Goal: Task Accomplishment & Management: Use online tool/utility

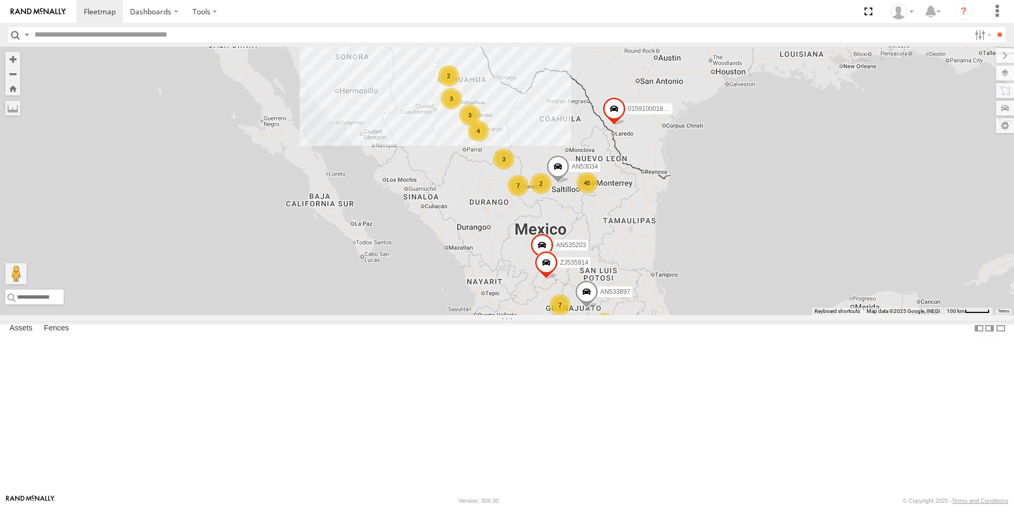
click at [159, 39] on input "text" at bounding box center [500, 34] width 940 height 15
type input "****"
click at [993, 27] on input "**" at bounding box center [999, 34] width 12 height 15
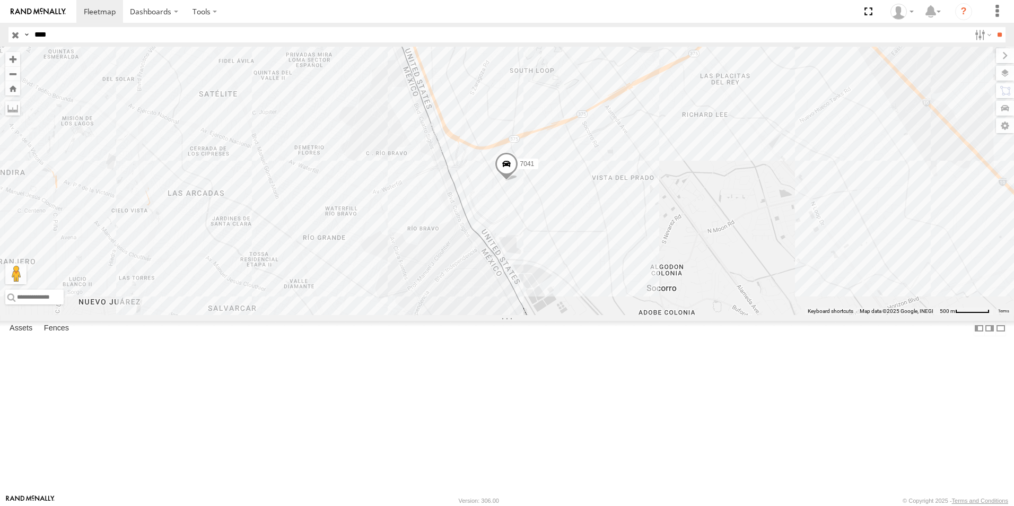
click at [17, 34] on input "button" at bounding box center [15, 34] width 14 height 15
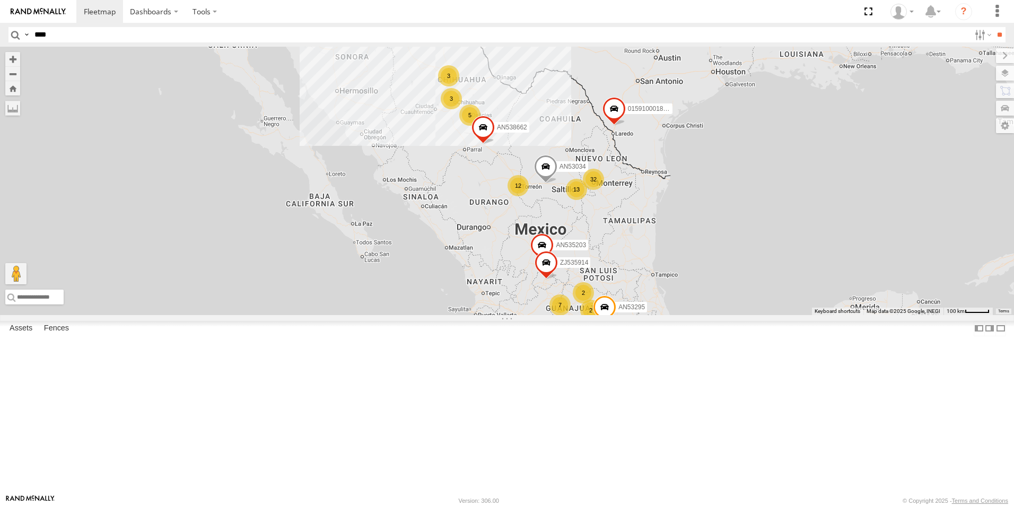
click at [160, 31] on input "****" at bounding box center [500, 34] width 940 height 15
type input "***"
click at [993, 27] on input "**" at bounding box center [999, 34] width 12 height 15
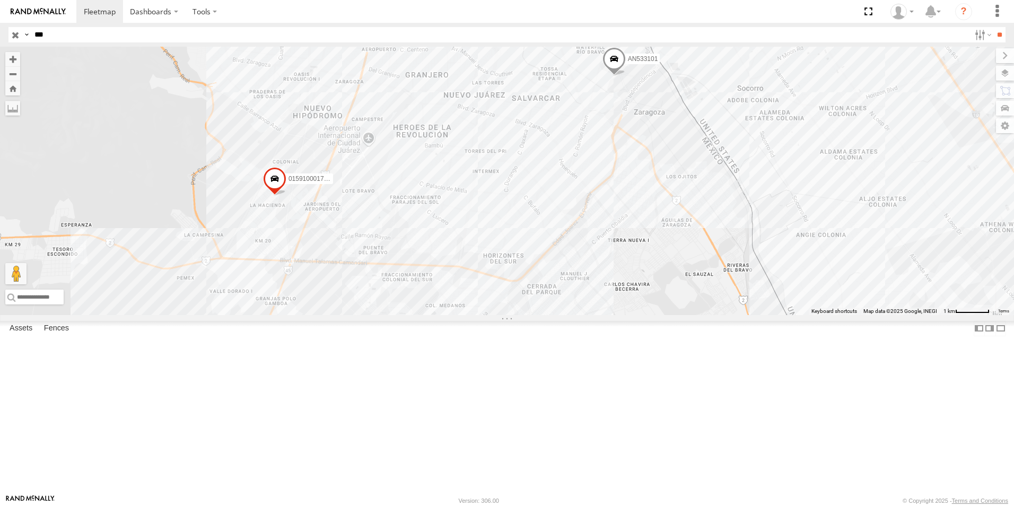
drag, startPoint x: 543, startPoint y: 200, endPoint x: 504, endPoint y: 259, distance: 70.8
click at [507, 259] on div "205 1213 015910001795205 AN538979 AN533101" at bounding box center [507, 181] width 1014 height 268
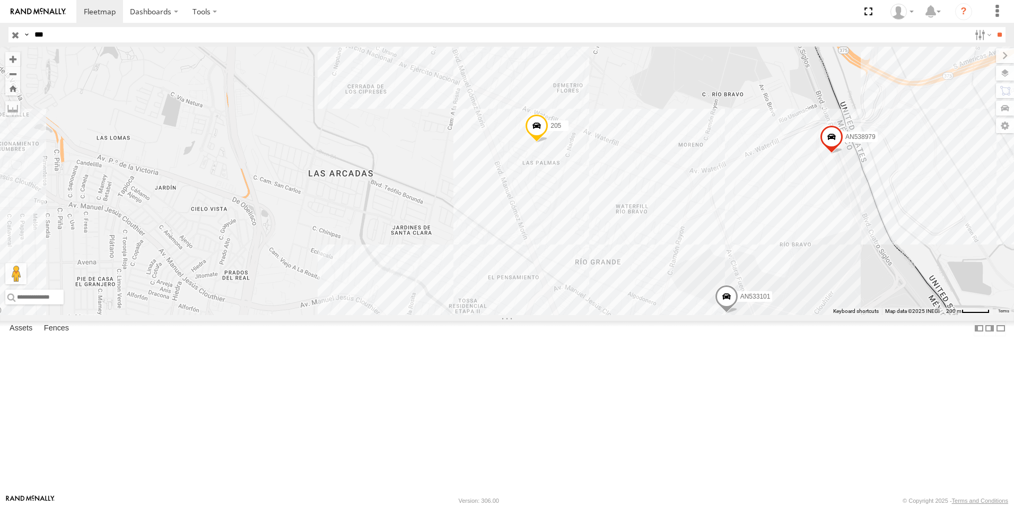
drag, startPoint x: 553, startPoint y: 257, endPoint x: 549, endPoint y: 266, distance: 9.3
click at [549, 266] on div "205 1213 015910001795205 AN538979 AN533101" at bounding box center [507, 181] width 1014 height 268
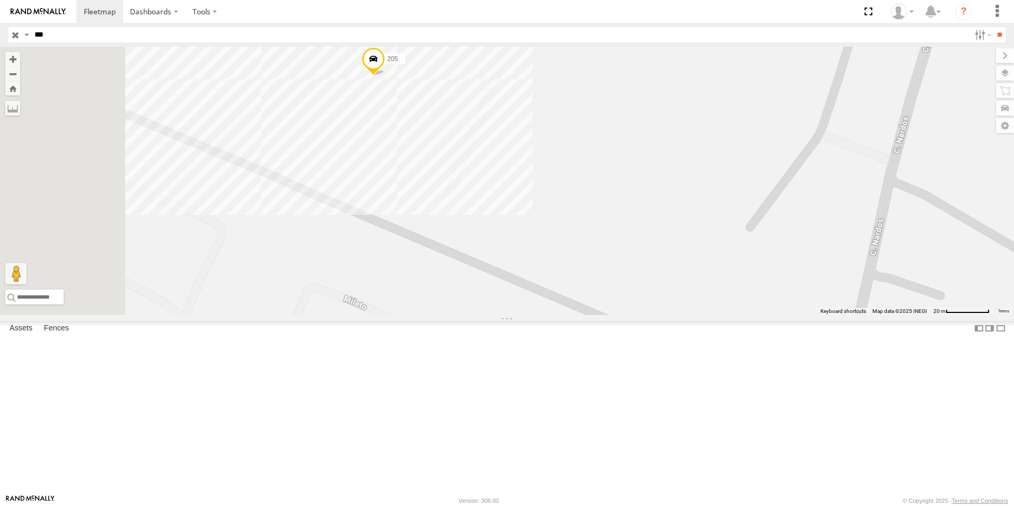
drag, startPoint x: 436, startPoint y: 223, endPoint x: 659, endPoint y: 292, distance: 232.7
click at [659, 292] on div "205 1213 015910001795205 AN538979 AN533101" at bounding box center [507, 181] width 1014 height 268
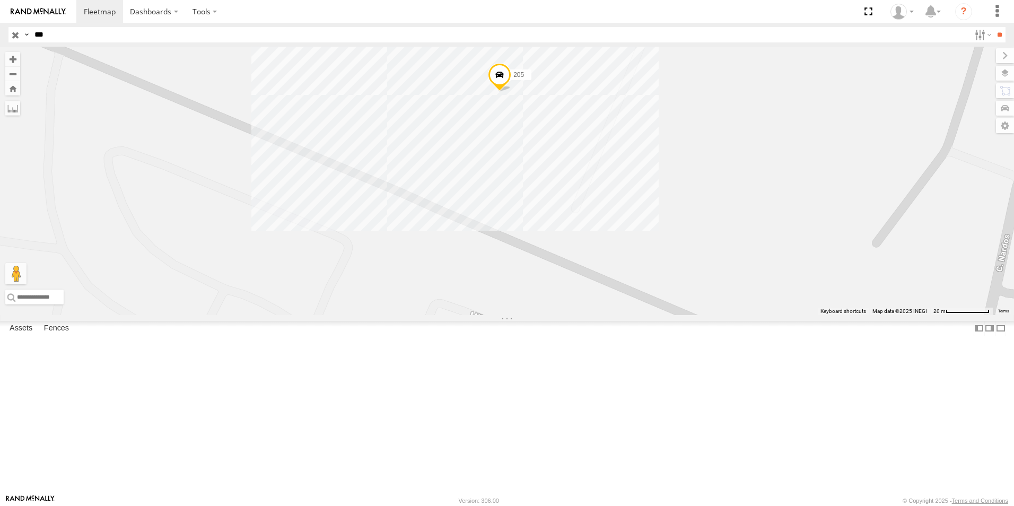
click at [500, 92] on span at bounding box center [499, 77] width 23 height 29
click at [435, 80] on label at bounding box center [425, 75] width 19 height 7
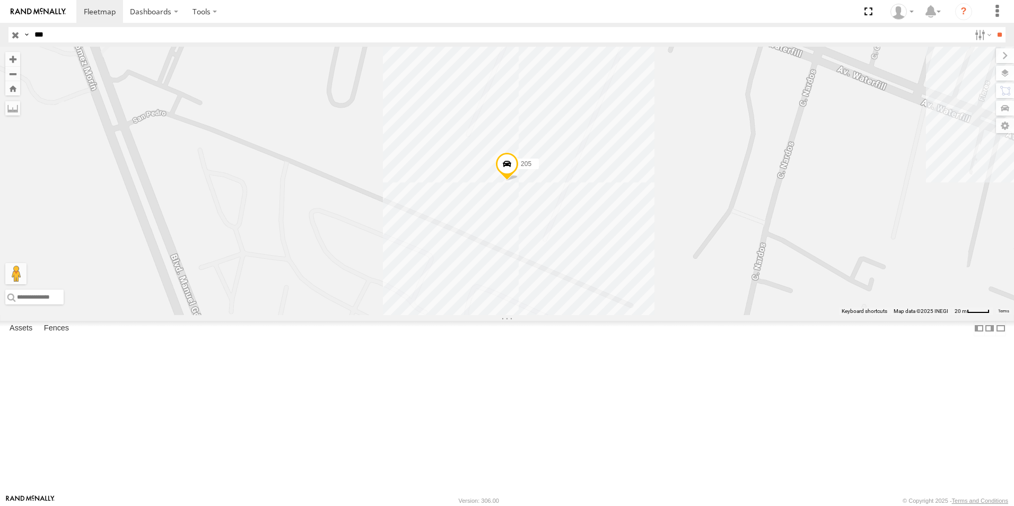
click at [509, 181] on span at bounding box center [506, 166] width 23 height 29
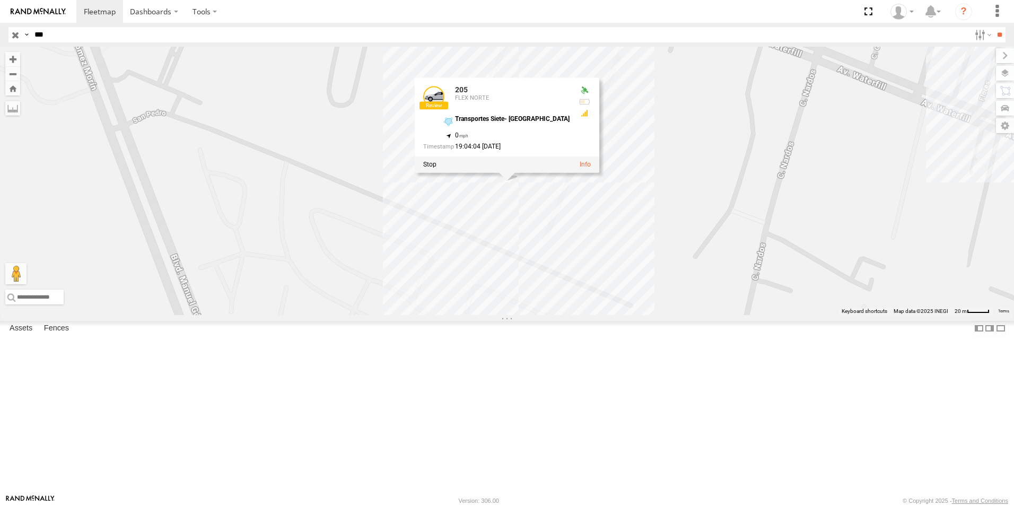
click at [386, 215] on div "205 205 FLEX NORTE Transportes Siete- [GEOGRAPHIC_DATA] 31.66976 , -106.36288 0…" at bounding box center [507, 181] width 1014 height 268
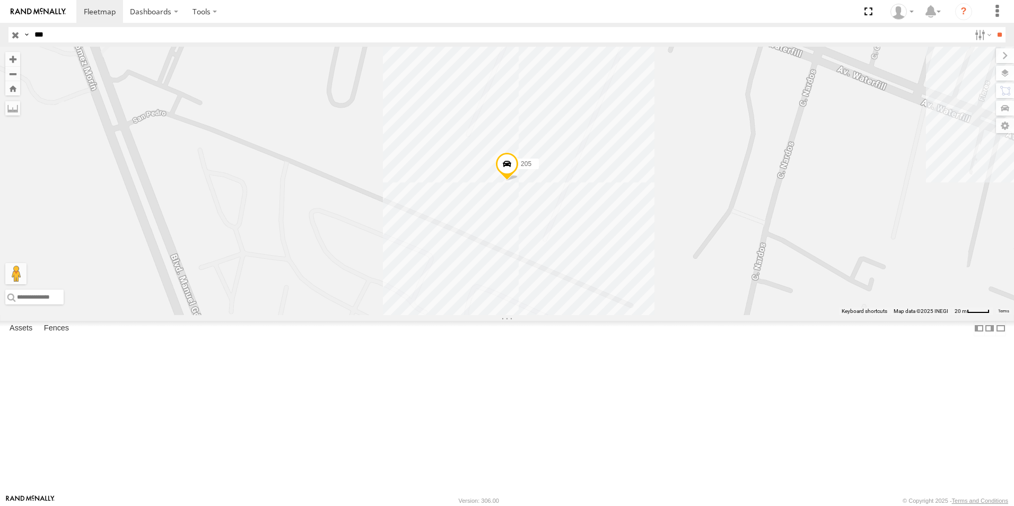
click at [510, 181] on span at bounding box center [506, 166] width 23 height 29
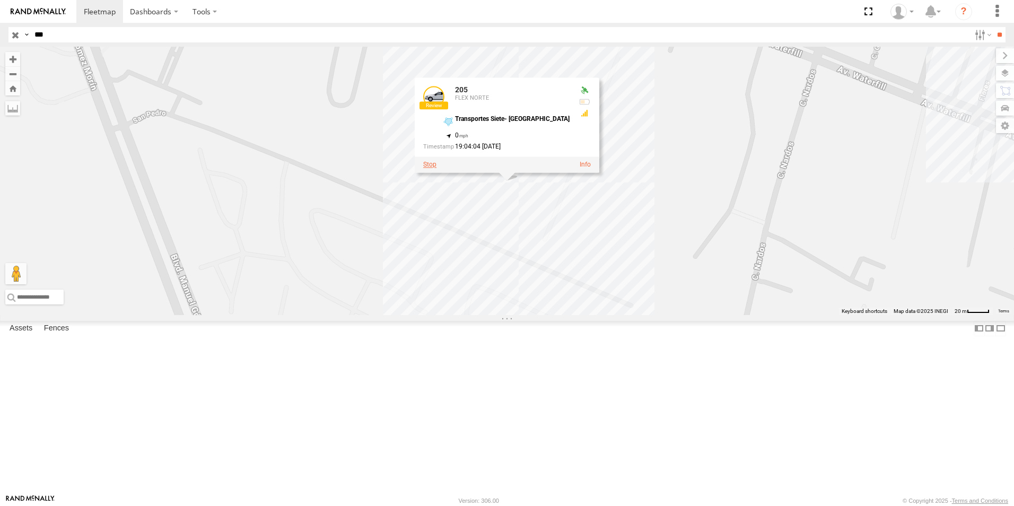
click at [436, 169] on label at bounding box center [429, 164] width 13 height 7
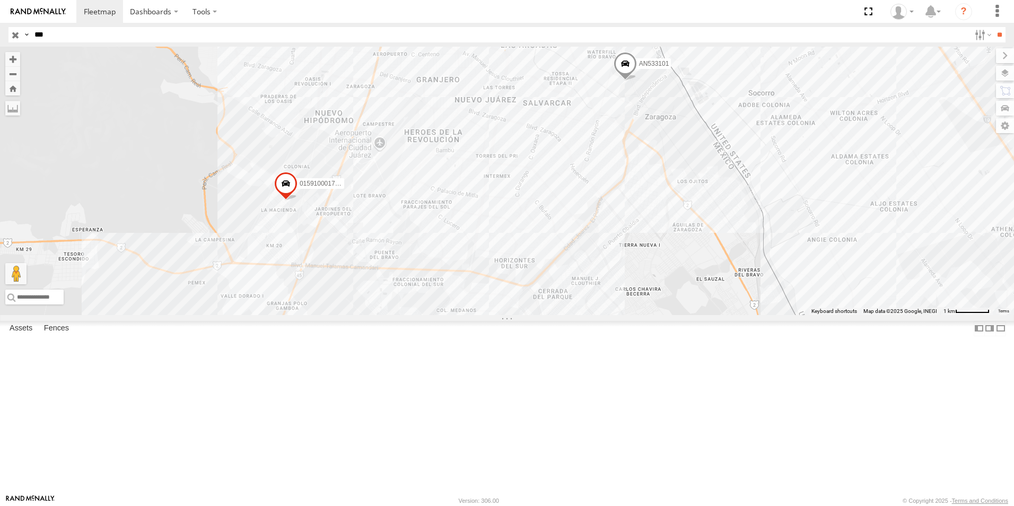
drag, startPoint x: 601, startPoint y: 202, endPoint x: 587, endPoint y: 213, distance: 17.7
click at [592, 213] on div "205 1213 015910001795205 AN538979 AN533101" at bounding box center [507, 181] width 1014 height 268
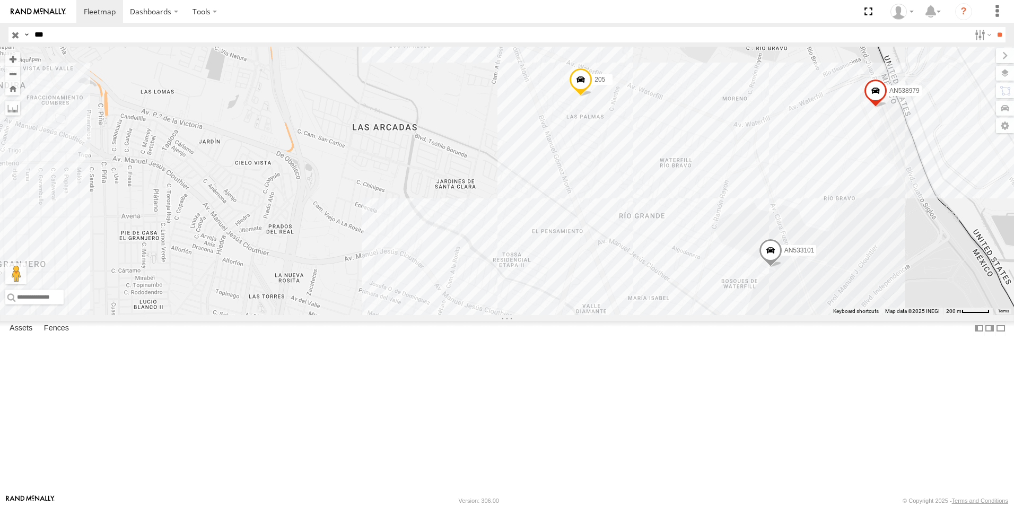
drag, startPoint x: 590, startPoint y: 154, endPoint x: 527, endPoint y: 237, distance: 104.5
click at [527, 237] on div "205 1213 015910001795205 AN538979 AN533101" at bounding box center [507, 181] width 1014 height 268
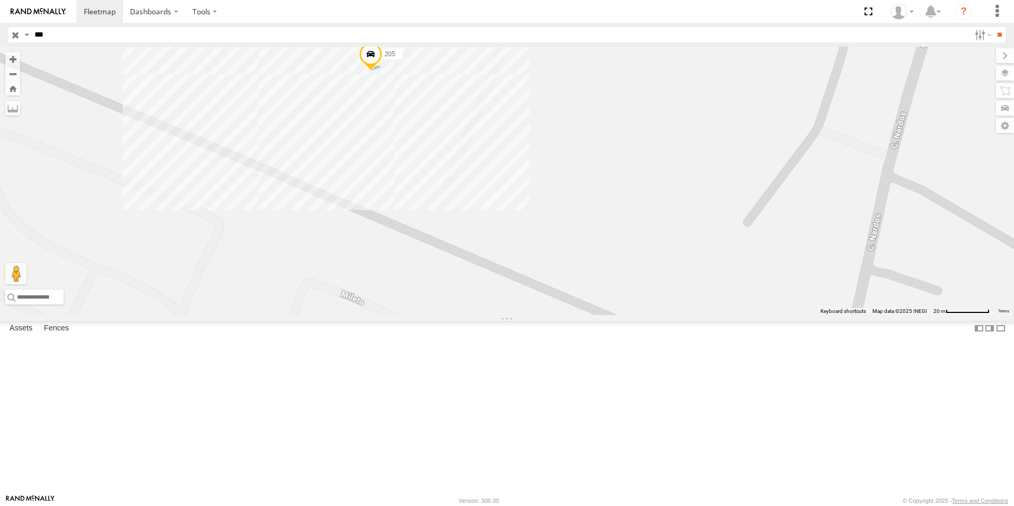
click at [371, 71] on span at bounding box center [370, 56] width 23 height 29
click at [443, 59] on link at bounding box center [448, 54] width 11 height 7
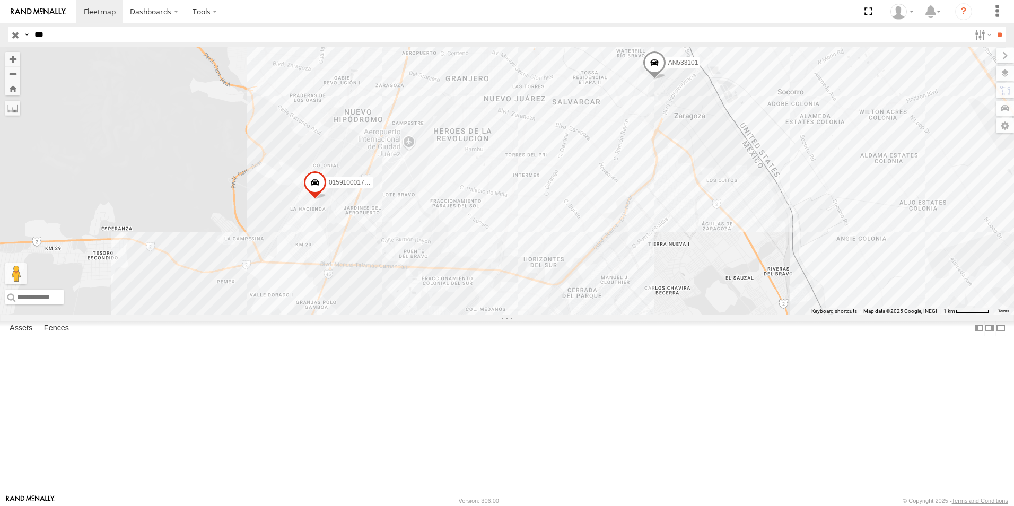
drag, startPoint x: 616, startPoint y: 214, endPoint x: 570, endPoint y: 347, distance: 141.1
click at [570, 315] on div "205 1213 015910001795205 AN538979 AN533101" at bounding box center [507, 181] width 1014 height 268
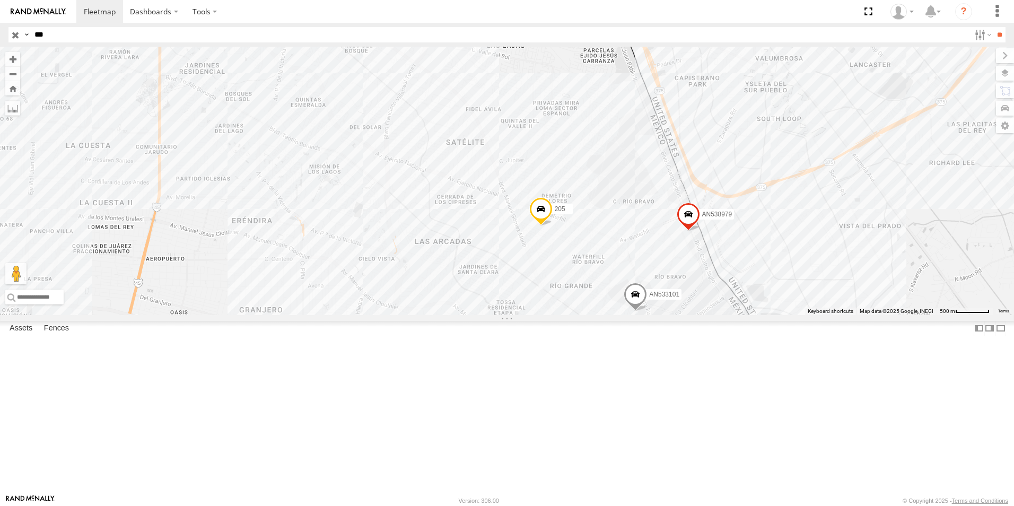
click at [541, 226] on span at bounding box center [540, 211] width 23 height 29
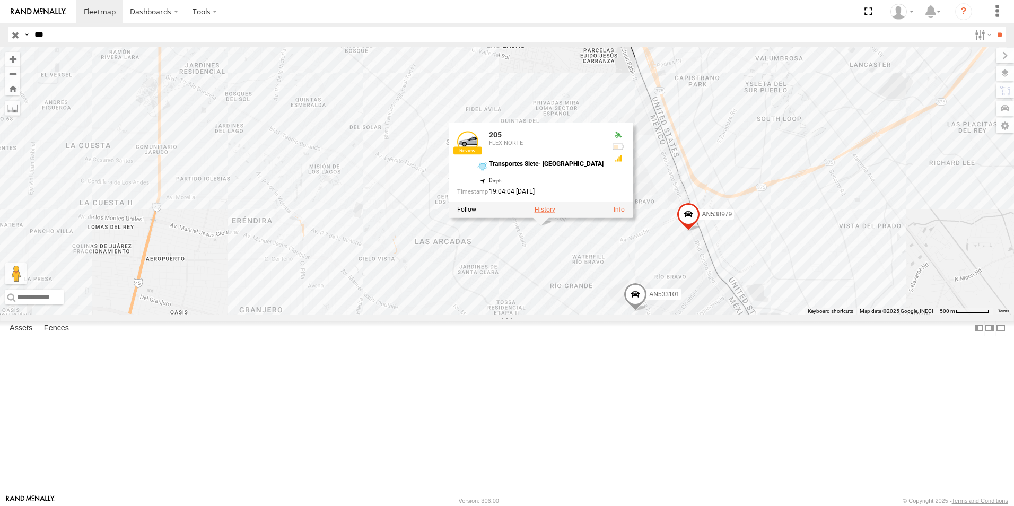
click at [541, 214] on label at bounding box center [545, 209] width 21 height 7
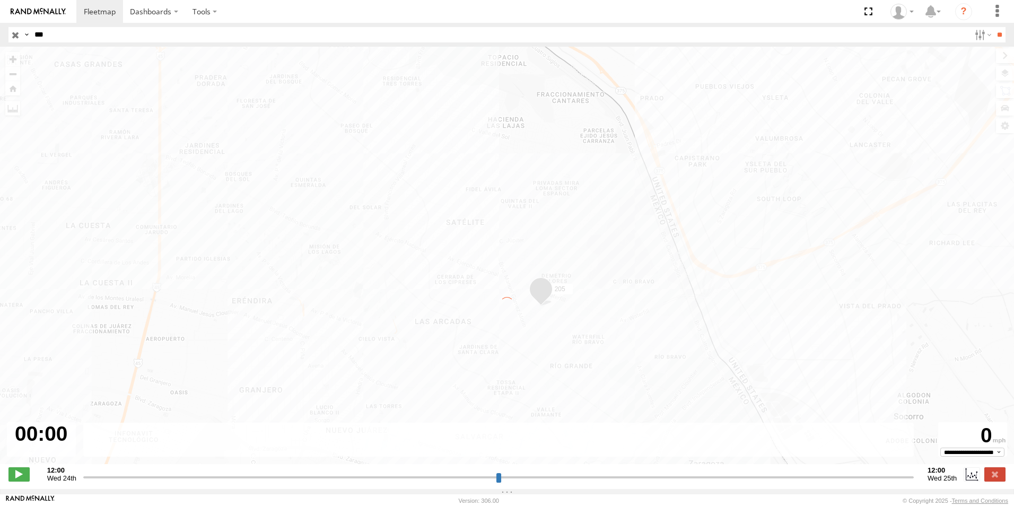
type input "**********"
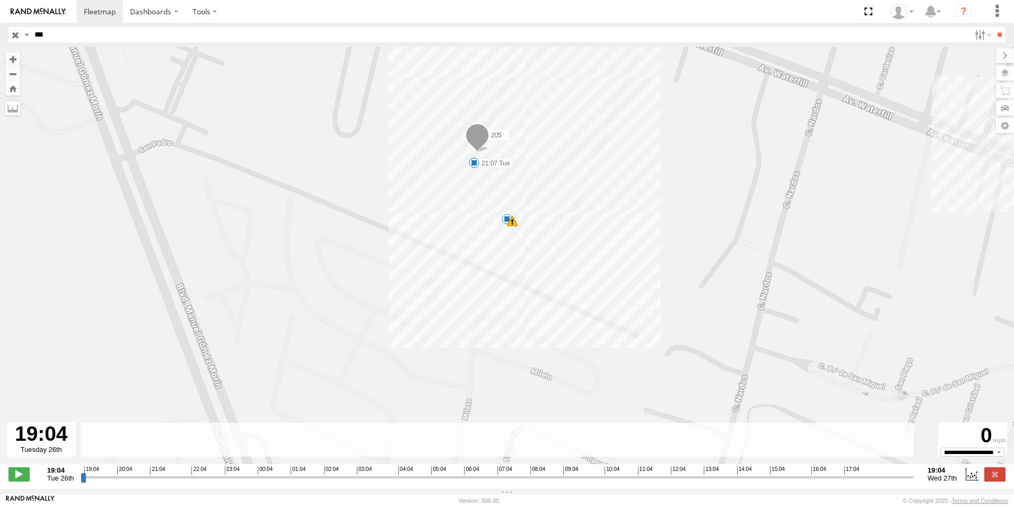
click at [16, 39] on input "button" at bounding box center [15, 34] width 14 height 15
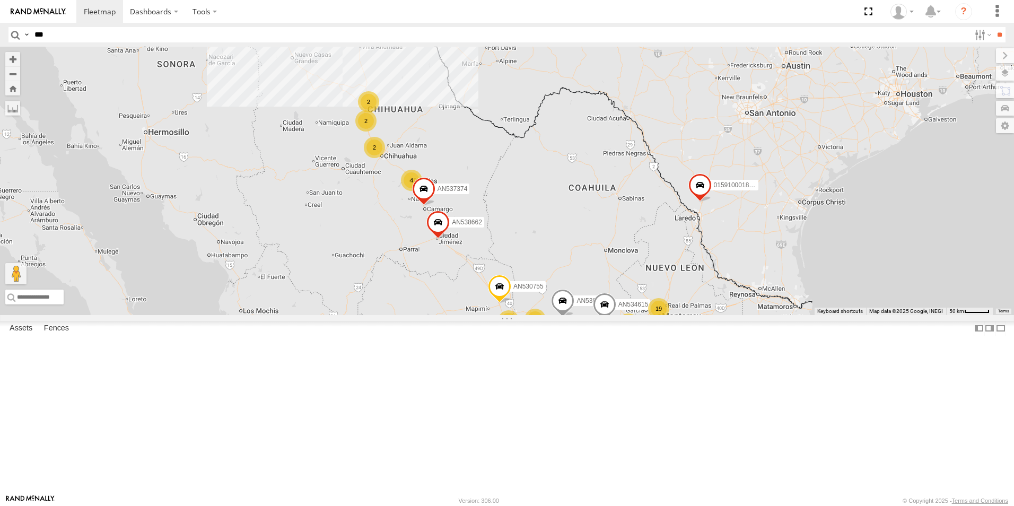
drag, startPoint x: 540, startPoint y: 201, endPoint x: 520, endPoint y: 328, distance: 129.0
click at [520, 315] on div "AN53617 015910001987117 AN531630 228 3535 AN538502 357660104096649 AN530042 AN5…" at bounding box center [507, 181] width 1014 height 268
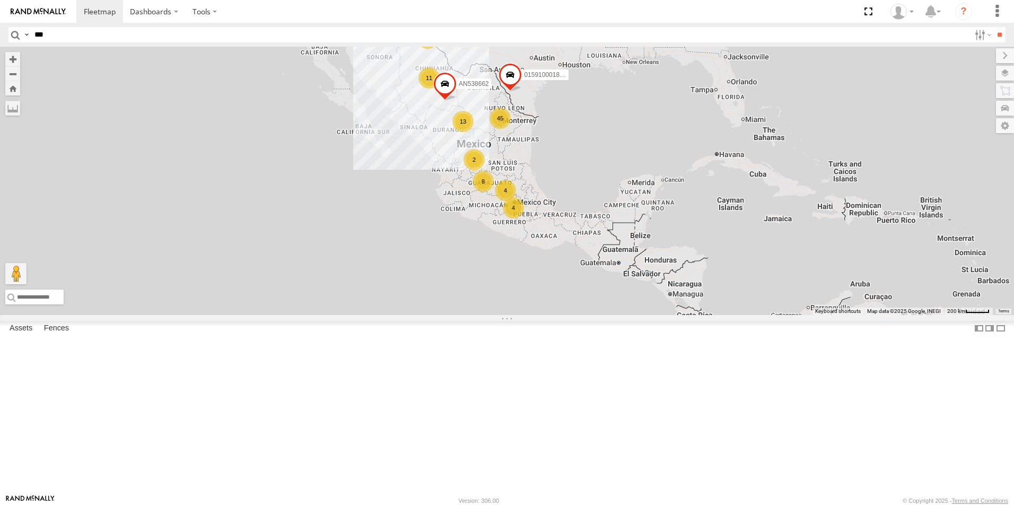
drag, startPoint x: 535, startPoint y: 302, endPoint x: 488, endPoint y: 204, distance: 108.7
click at [488, 204] on div "015910001811580 F2771 AN538662 1147 11 45 8 4 4 13 2" at bounding box center [507, 181] width 1014 height 268
